Goal: Task Accomplishment & Management: Use online tool/utility

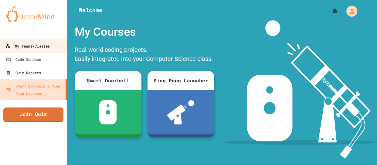
click at [15, 49] on div "My Teams/Classes" at bounding box center [27, 46] width 45 height 8
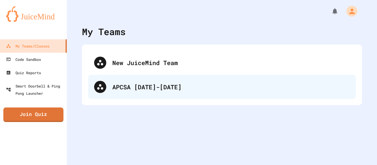
click at [93, 80] on div "APCSA [DATE]-[DATE]" at bounding box center [221, 87] width 267 height 24
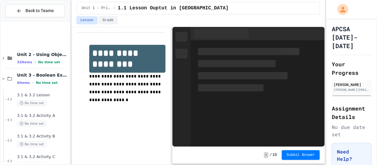
scroll to position [54, 0]
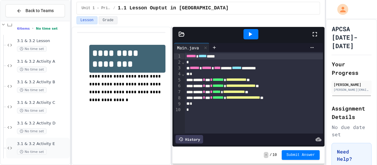
click at [41, 145] on span "3.1 & 3.2 Activity E" at bounding box center [43, 144] width 52 height 5
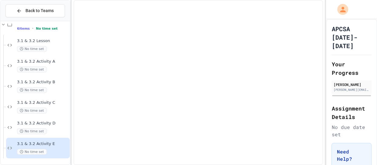
scroll to position [47, 0]
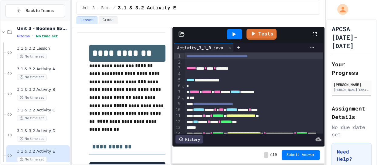
click at [186, 33] on div at bounding box center [181, 34] width 18 height 6
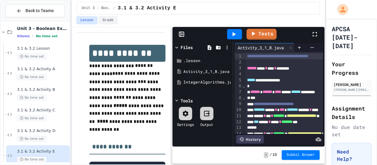
click at [182, 34] on icon at bounding box center [181, 34] width 6 height 6
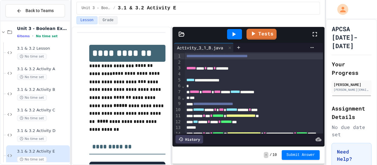
click at [184, 37] on icon at bounding box center [181, 34] width 6 height 6
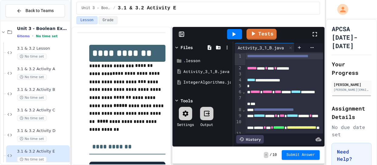
click at [181, 35] on icon at bounding box center [181, 34] width 6 height 6
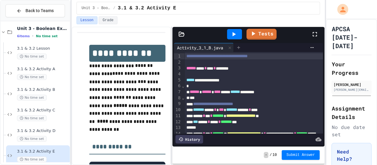
click at [241, 47] on icon at bounding box center [238, 47] width 5 height 5
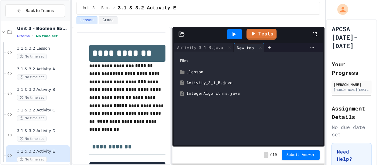
click at [206, 91] on div "IntegerAlgorithms.java" at bounding box center [252, 94] width 133 height 6
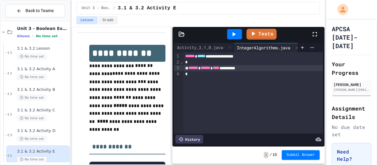
click at [219, 69] on span "****" at bounding box center [215, 68] width 7 height 4
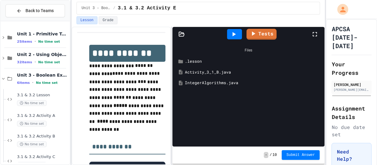
click at [199, 81] on div "IntegerAlgorithms.java" at bounding box center [253, 83] width 136 height 6
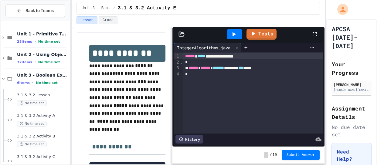
click at [224, 74] on div "*" at bounding box center [253, 74] width 140 height 6
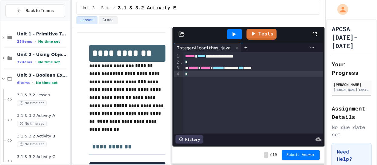
click at [293, 68] on div "****** ****** ******* ******** *** ****" at bounding box center [253, 68] width 140 height 6
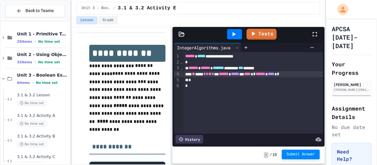
click at [293, 155] on span "Submit Answer" at bounding box center [300, 154] width 28 height 5
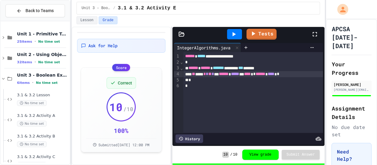
click at [229, 76] on div "** **** * * ** * *** ****** ***** ** **** * ****** **** * *" at bounding box center [253, 74] width 140 height 6
click at [219, 76] on span "*" at bounding box center [218, 74] width 2 height 4
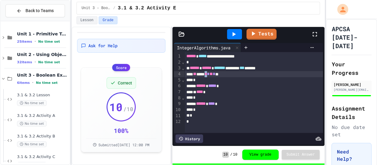
click at [230, 82] on div "*" at bounding box center [253, 80] width 139 height 6
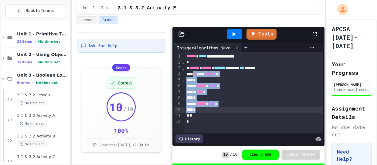
copy div "** **** * * ** * * * ****** ***** * * **** *"
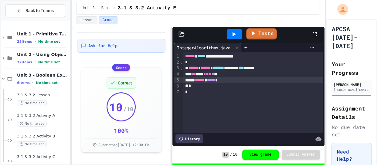
click at [252, 35] on icon at bounding box center [252, 33] width 7 height 7
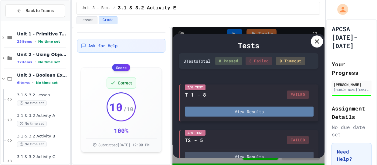
click at [276, 107] on button "View Results" at bounding box center [249, 112] width 129 height 10
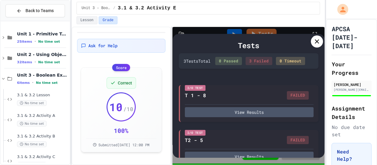
click at [311, 38] on div at bounding box center [316, 41] width 12 height 12
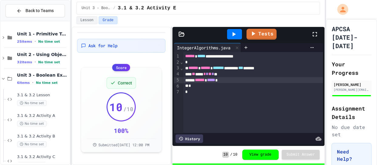
click at [230, 76] on div "** **** * * ** * *" at bounding box center [253, 74] width 140 height 6
click at [232, 78] on div "****** ***** *" at bounding box center [253, 80] width 140 height 6
click at [200, 80] on span "******" at bounding box center [199, 80] width 10 height 4
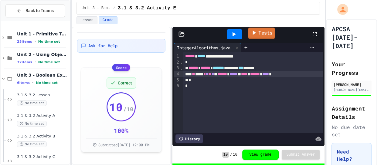
click at [252, 32] on icon at bounding box center [253, 33] width 3 height 5
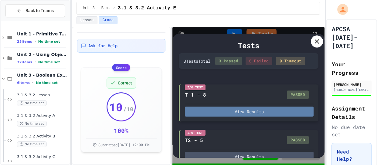
click at [271, 109] on button "View Results" at bounding box center [249, 112] width 129 height 10
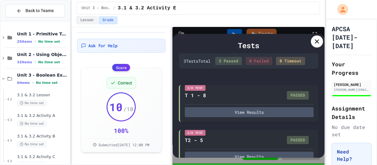
click at [308, 43] on div "Tests" at bounding box center [248, 45] width 139 height 11
click at [311, 42] on div at bounding box center [316, 41] width 12 height 12
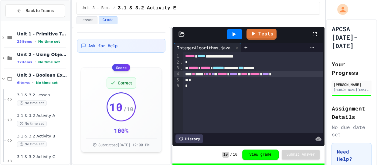
click at [279, 63] on div "*" at bounding box center [253, 62] width 140 height 6
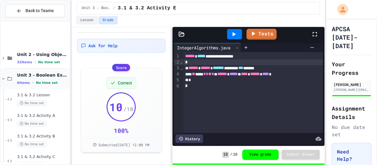
scroll to position [54, 0]
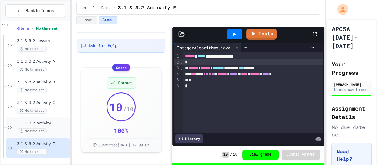
click at [9, 133] on div "3.1 & 3.2 Activity D No time set" at bounding box center [38, 127] width 64 height 21
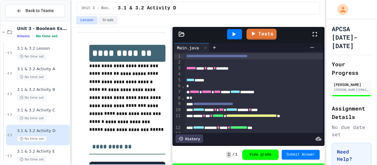
scroll to position [35, 0]
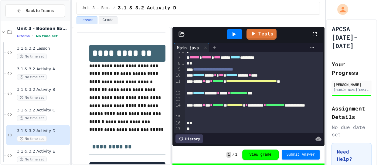
click at [215, 47] on icon at bounding box center [214, 47] width 3 height 3
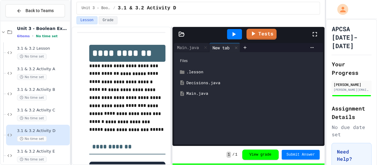
click at [196, 85] on div "Decisions.java" at bounding box center [252, 83] width 133 height 6
